Goal: Task Accomplishment & Management: Manage account settings

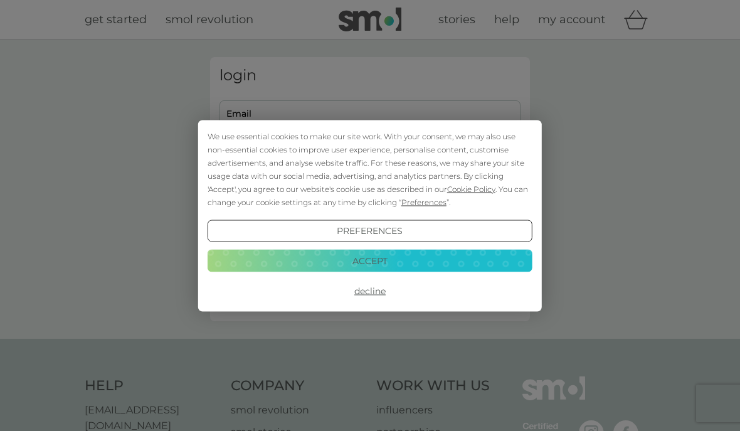
click at [328, 264] on button "Accept" at bounding box center [369, 260] width 325 height 23
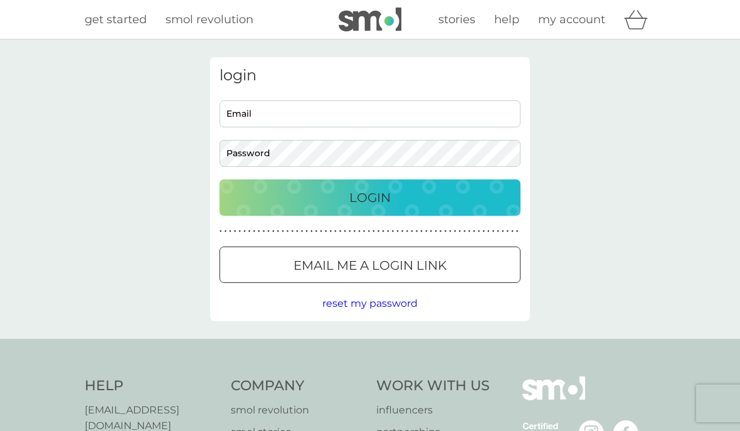
click at [254, 110] on input "Email" at bounding box center [369, 113] width 301 height 27
type input "[EMAIL_ADDRESS][PERSON_NAME][DOMAIN_NAME]"
click at [370, 197] on button "Login" at bounding box center [369, 197] width 301 height 36
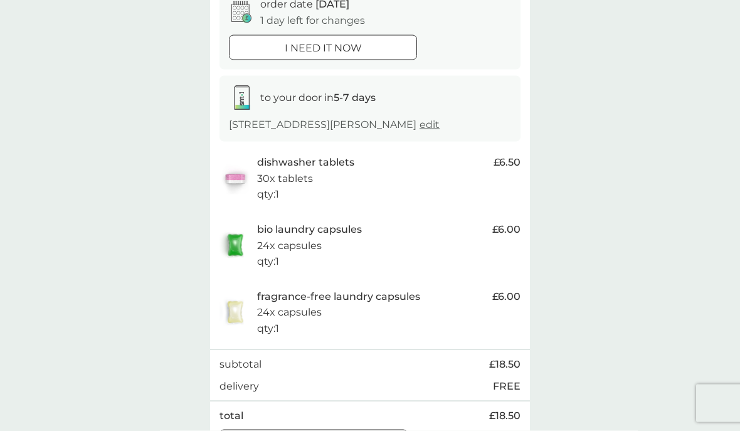
scroll to position [139, 0]
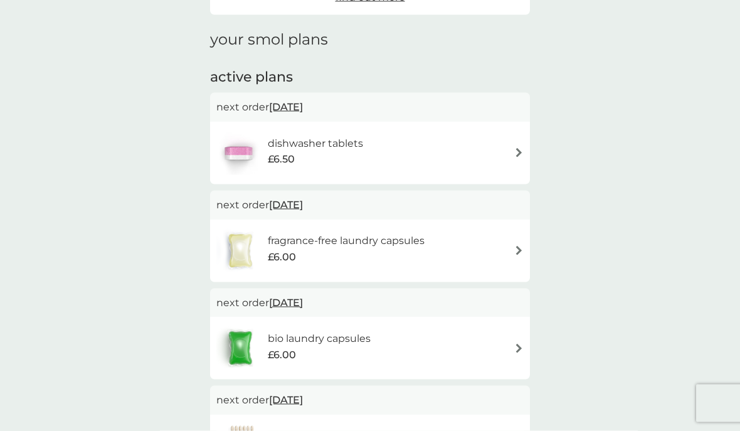
scroll to position [157, 0]
click at [522, 250] on img at bounding box center [518, 249] width 9 height 9
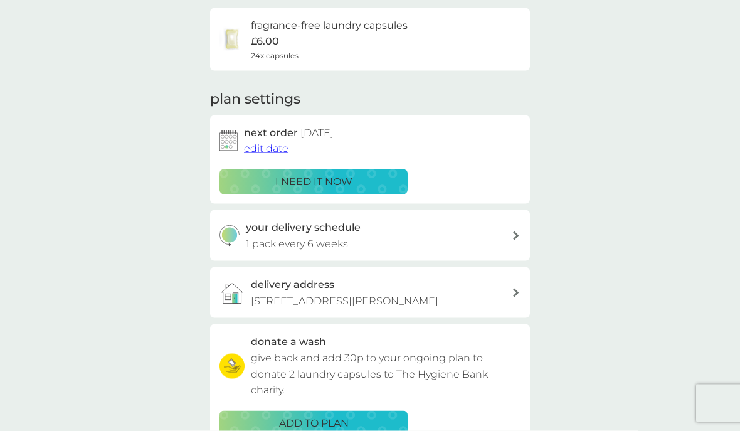
scroll to position [97, 0]
click at [265, 147] on span "edit date" at bounding box center [266, 148] width 45 height 12
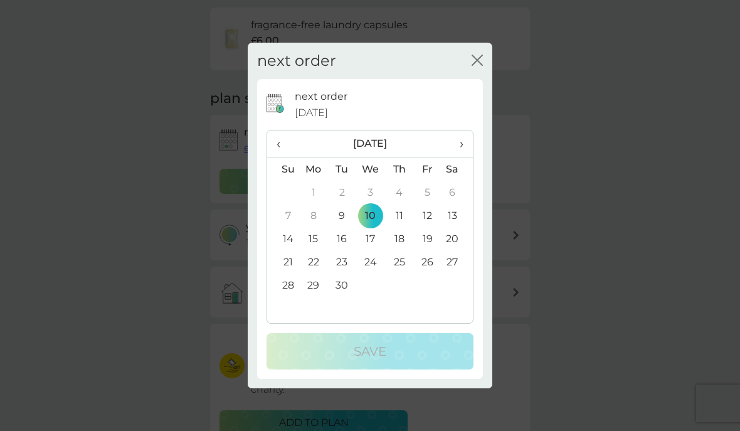
click at [459, 157] on span "›" at bounding box center [457, 143] width 13 height 26
click at [455, 157] on span "›" at bounding box center [457, 143] width 13 height 26
click at [426, 296] on td "28" at bounding box center [427, 284] width 28 height 23
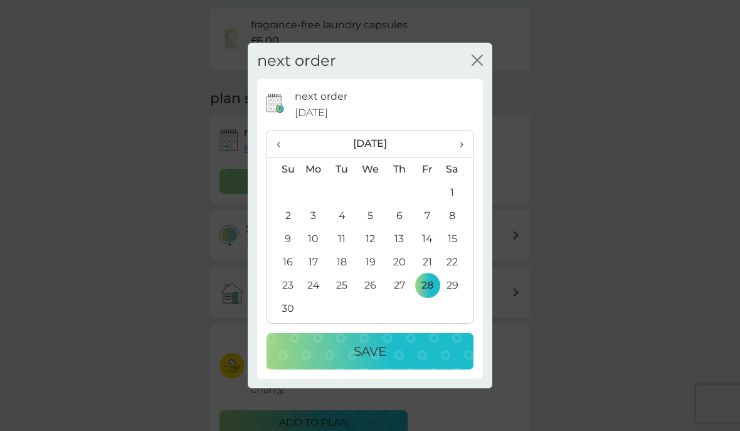
click at [389, 361] on div "Save" at bounding box center [370, 351] width 182 height 20
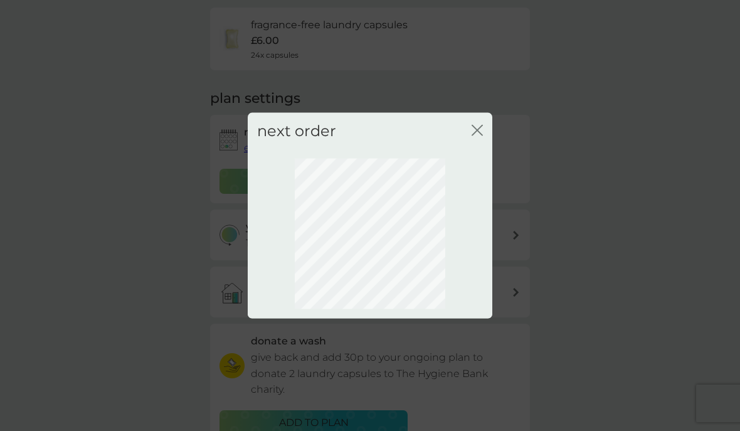
scroll to position [38, 0]
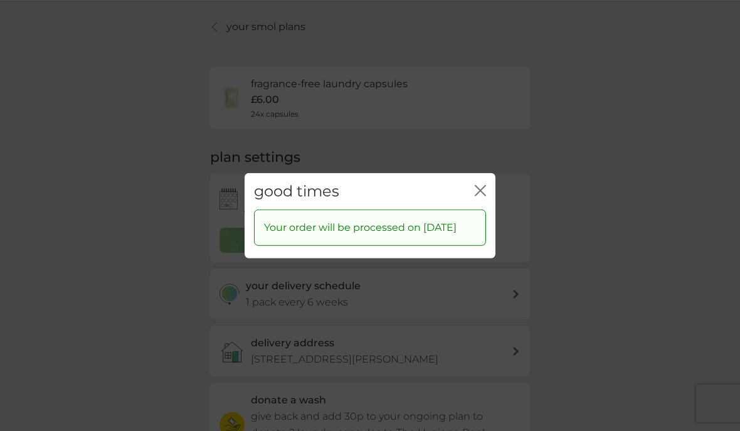
click at [481, 196] on icon "close" at bounding box center [480, 189] width 11 height 11
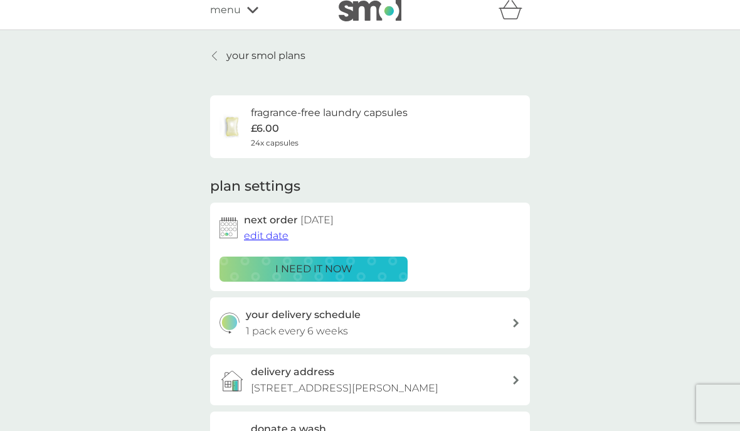
scroll to position [0, 0]
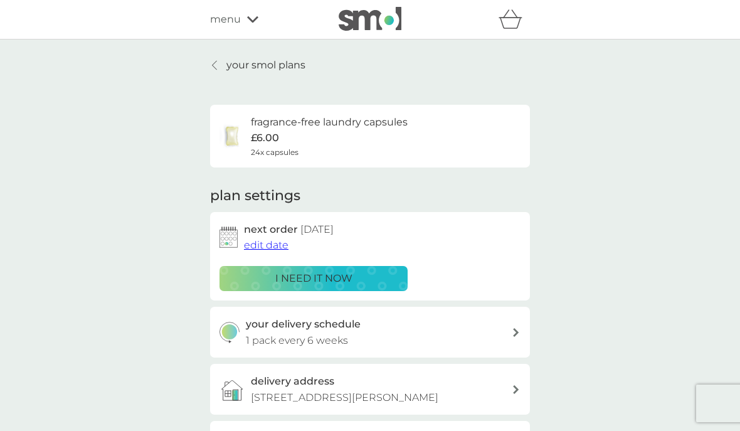
click at [211, 64] on div at bounding box center [215, 65] width 9 height 10
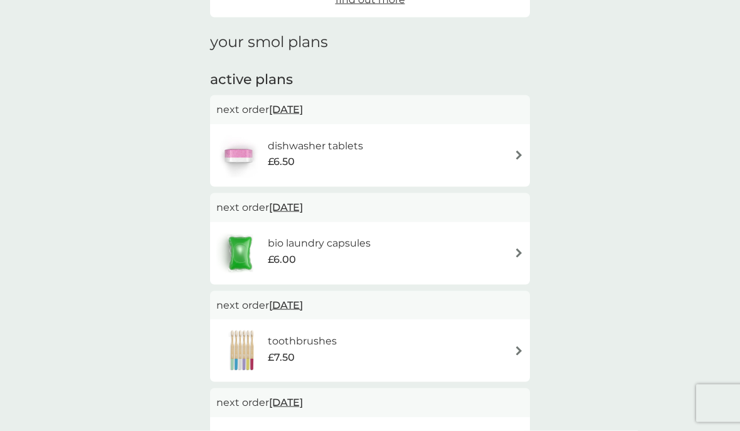
scroll to position [164, 0]
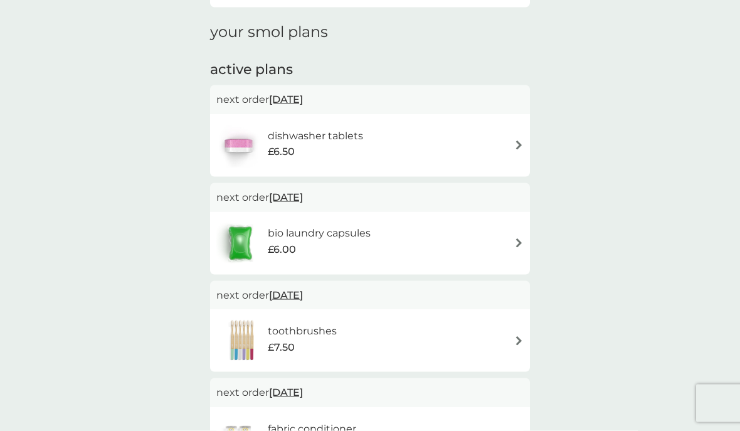
click at [516, 336] on img at bounding box center [518, 340] width 9 height 9
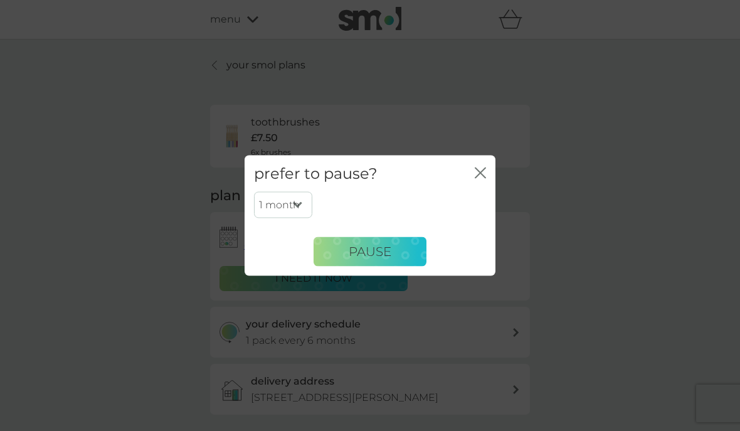
click at [384, 259] on span "Pause" at bounding box center [370, 251] width 43 height 15
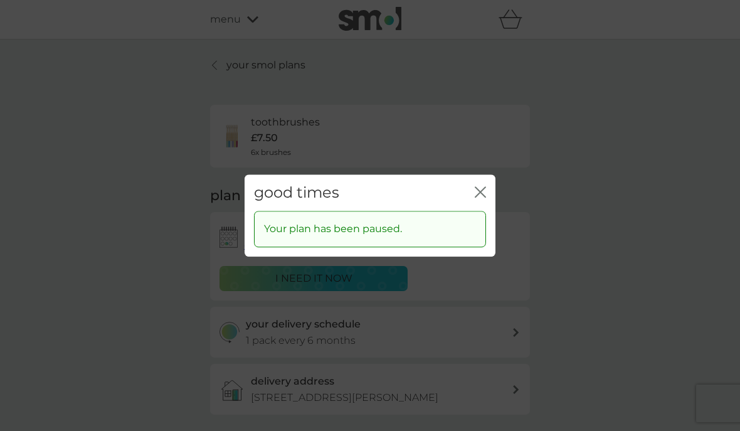
click at [482, 197] on icon "close" at bounding box center [480, 191] width 11 height 11
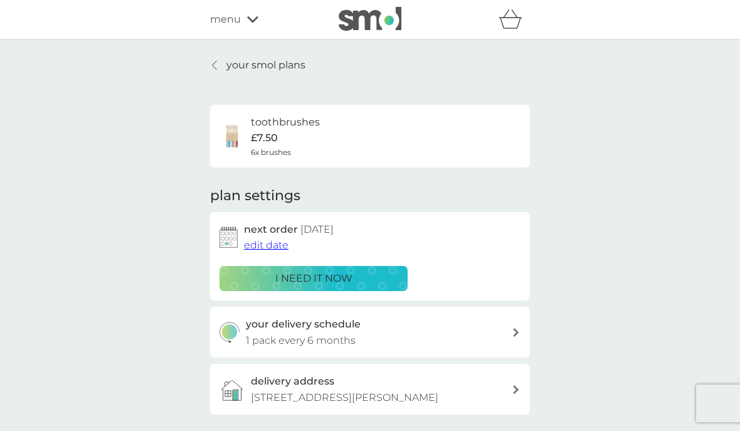
click at [224, 58] on link "your smol plans" at bounding box center [257, 65] width 95 height 16
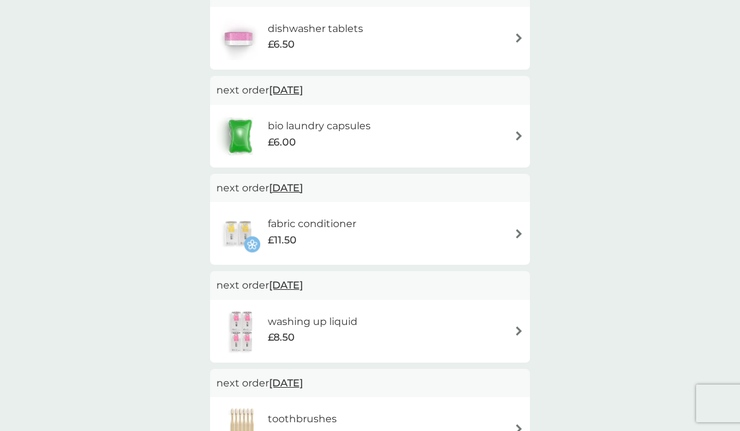
scroll to position [271, 0]
click at [511, 233] on div "fabric conditioner £11.50" at bounding box center [369, 233] width 307 height 44
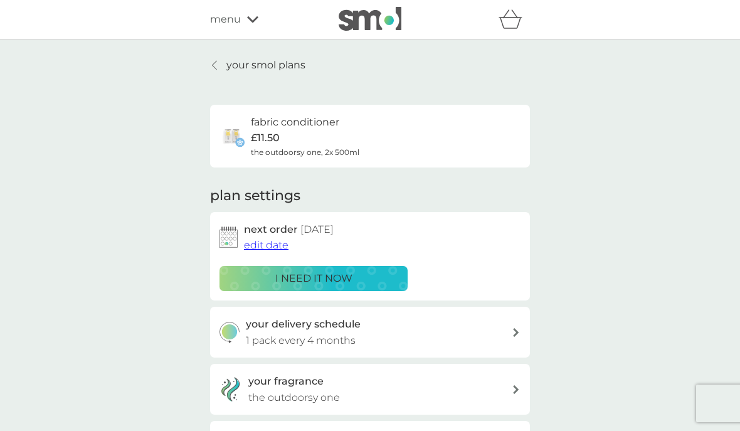
click at [278, 247] on span "edit date" at bounding box center [266, 245] width 45 height 12
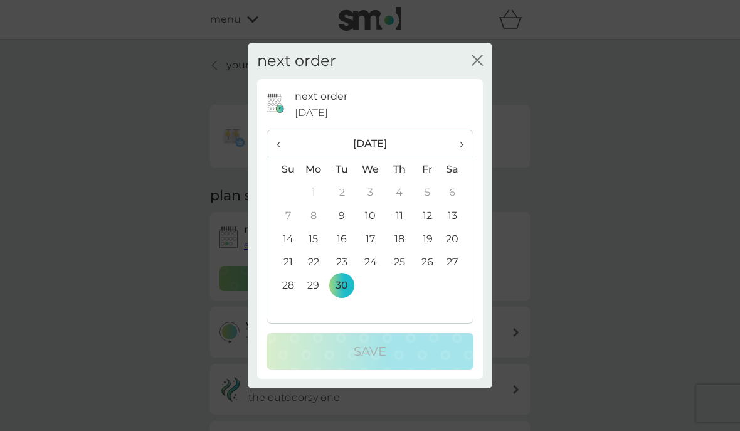
click at [468, 157] on th "›" at bounding box center [456, 143] width 31 height 27
click at [438, 296] on td "31" at bounding box center [427, 284] width 28 height 23
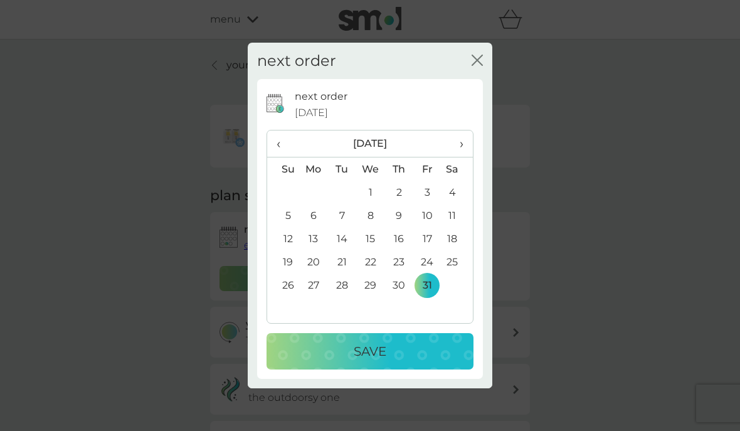
click at [408, 361] on div "Save" at bounding box center [370, 351] width 182 height 20
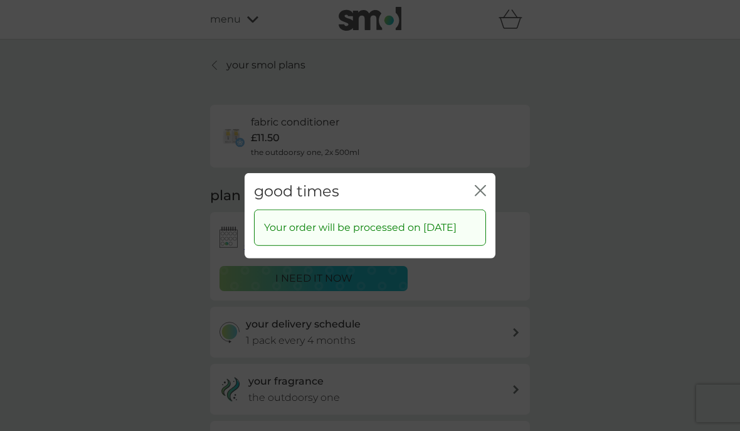
click at [477, 195] on icon "close" at bounding box center [477, 190] width 5 height 10
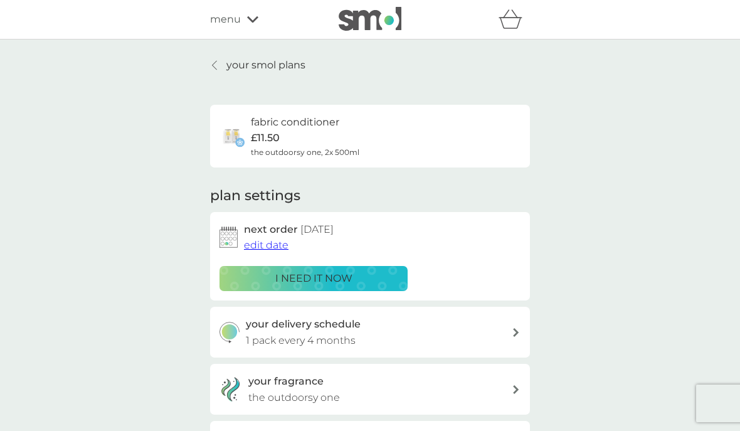
click at [263, 70] on p "your smol plans" at bounding box center [265, 65] width 79 height 16
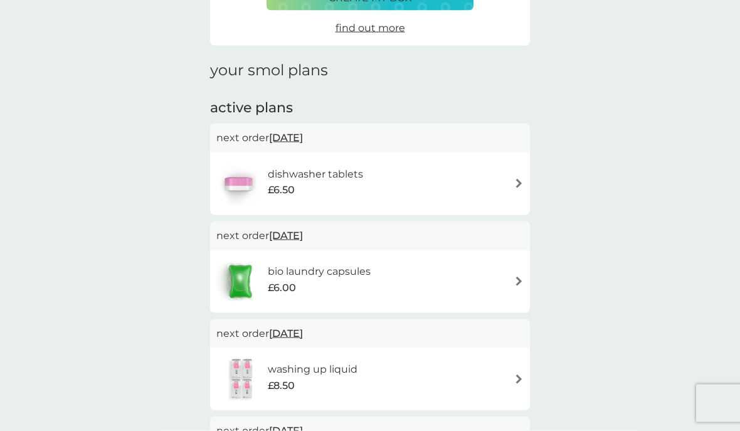
scroll to position [125, 0]
click at [302, 134] on span "10 Sep 2025" at bounding box center [286, 138] width 34 height 24
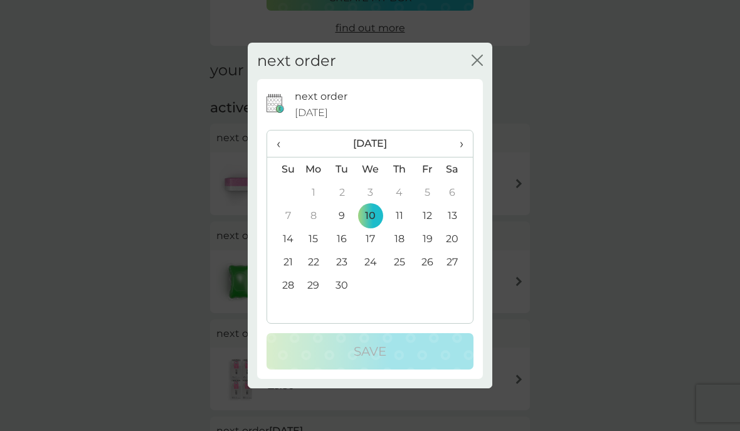
click at [468, 80] on div "next order close" at bounding box center [370, 61] width 244 height 37
click at [476, 68] on button "close" at bounding box center [476, 61] width 11 height 13
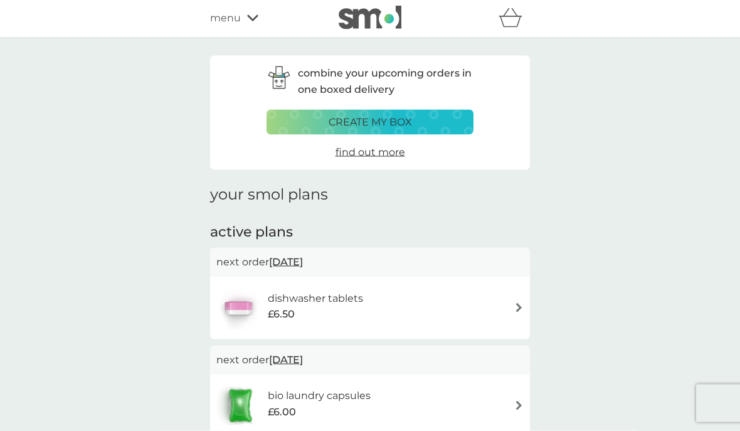
scroll to position [0, 0]
click at [251, 22] on icon at bounding box center [252, 19] width 11 height 6
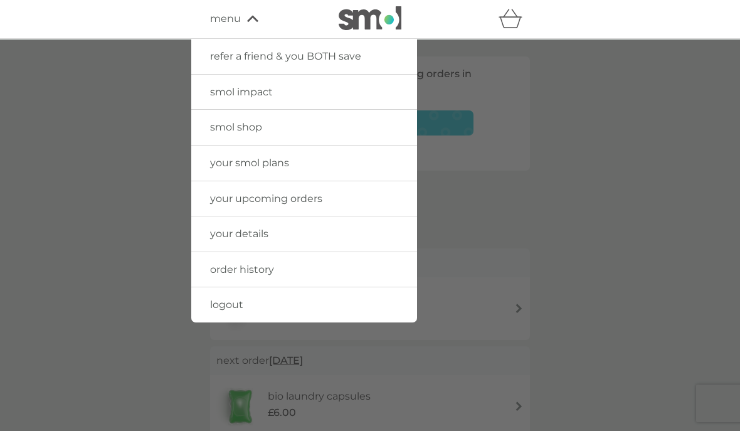
click at [364, 196] on link "your upcoming orders" at bounding box center [304, 198] width 226 height 35
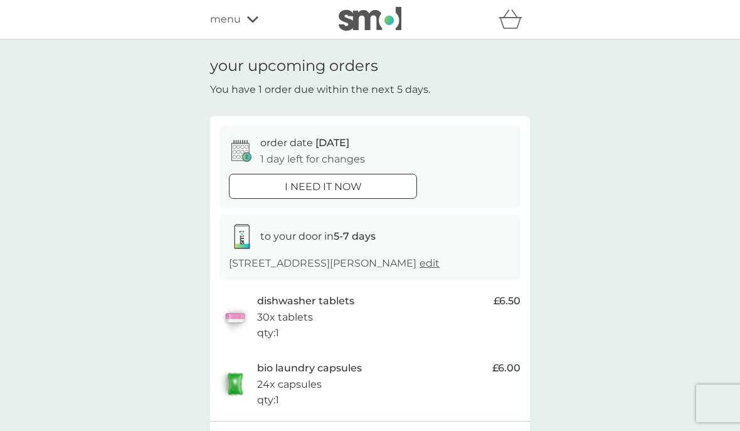
click at [738, 268] on div "your upcoming orders You have 1 order due within the next 5 days. order date 10…" at bounding box center [370, 296] width 740 height 514
